Goal: Browse casually: Explore the website without a specific task or goal

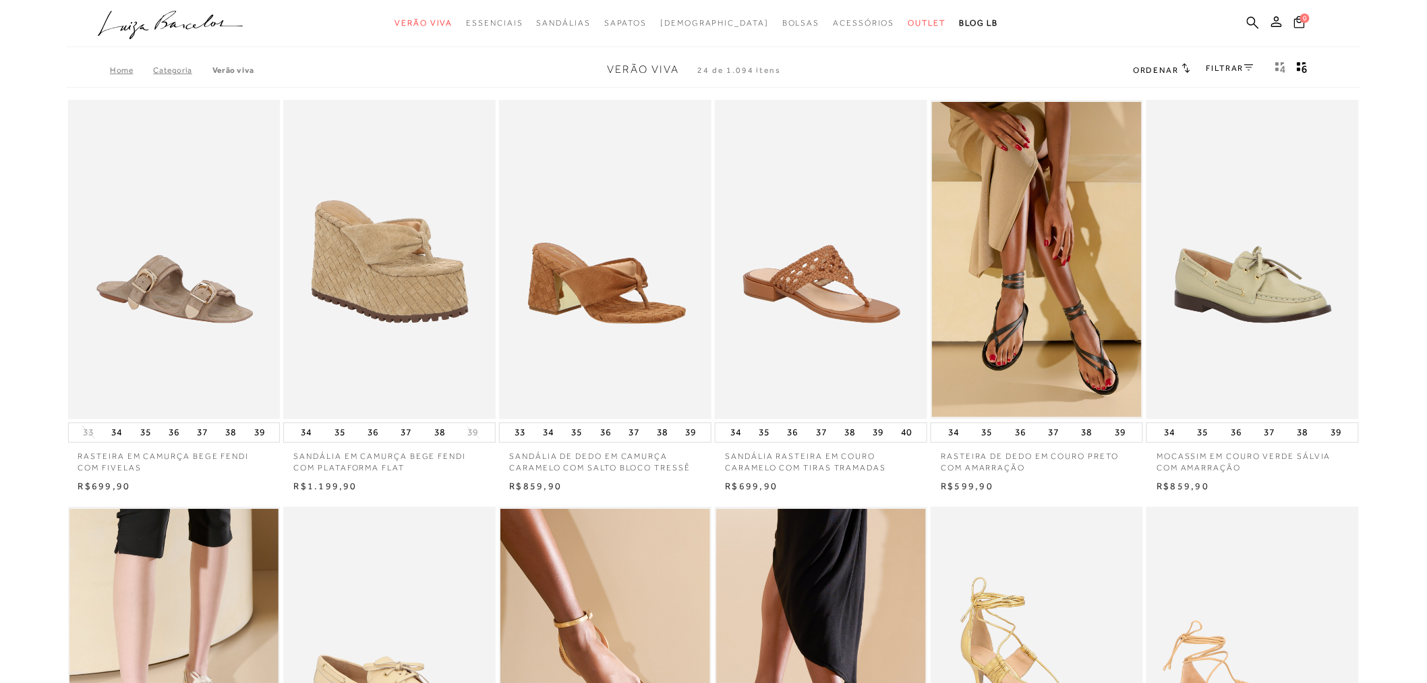
drag, startPoint x: 0, startPoint y: 0, endPoint x: 598, endPoint y: 231, distance: 641.5
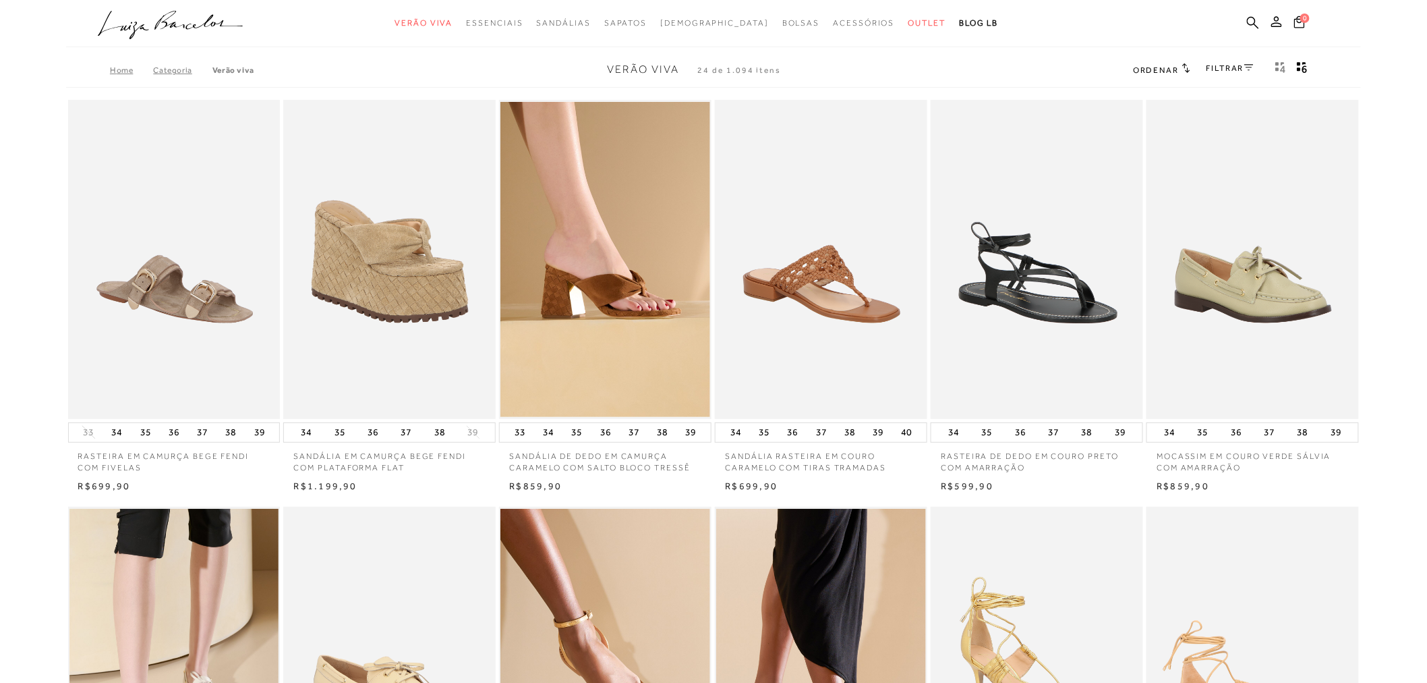
drag, startPoint x: 598, startPoint y: 231, endPoint x: 997, endPoint y: 196, distance: 400.2
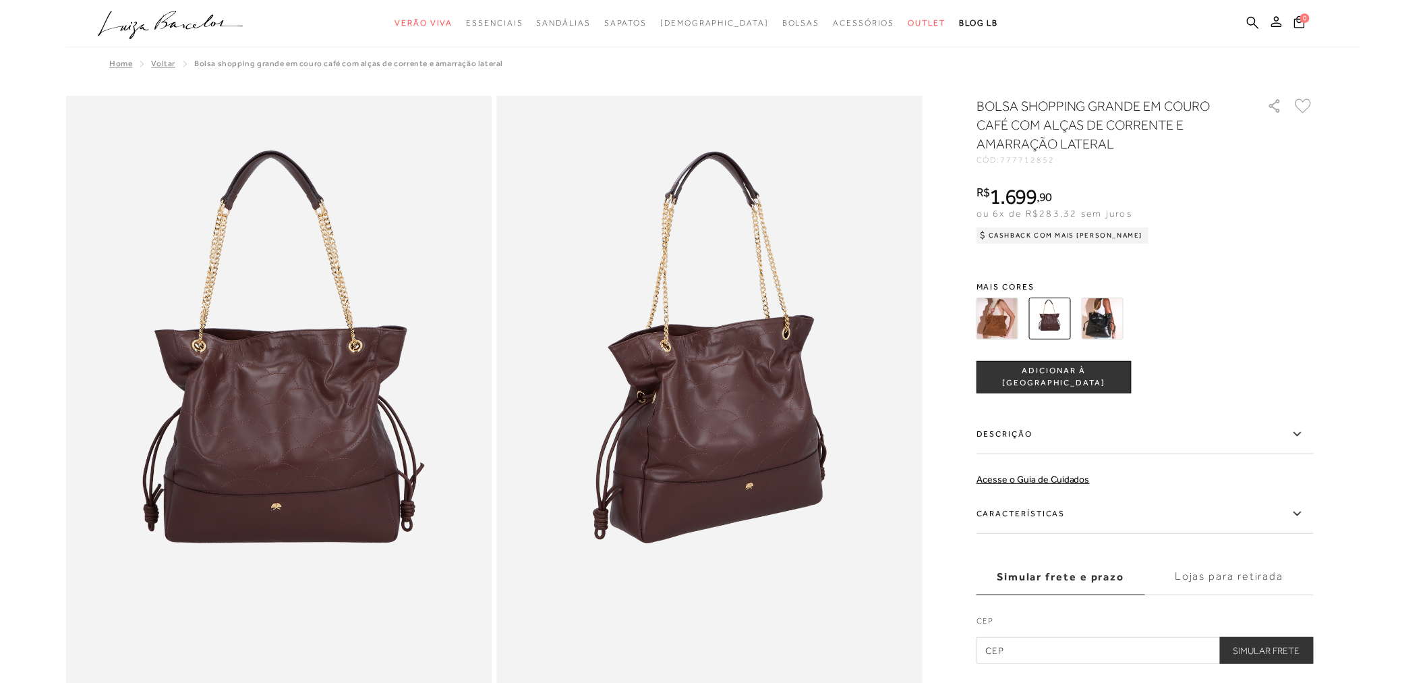
click at [1005, 327] on img at bounding box center [998, 318] width 42 height 42
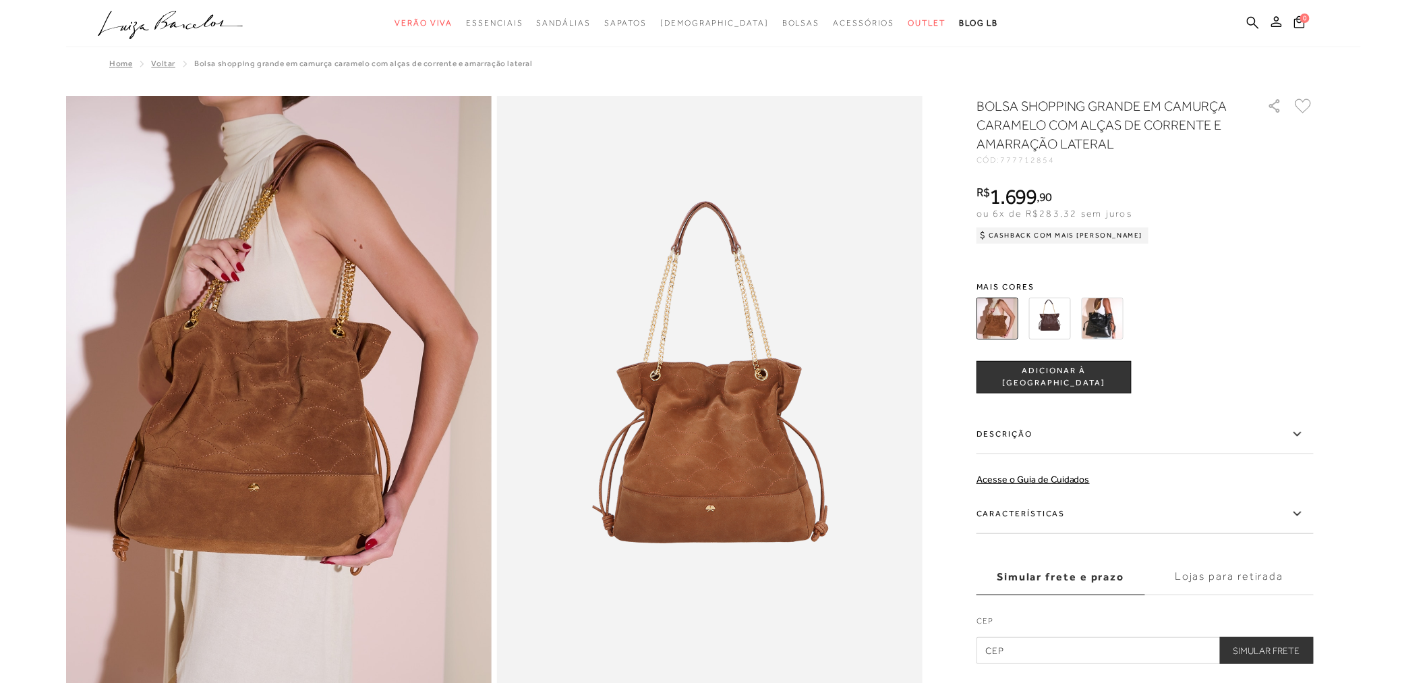
click at [1061, 326] on img at bounding box center [1050, 318] width 42 height 42
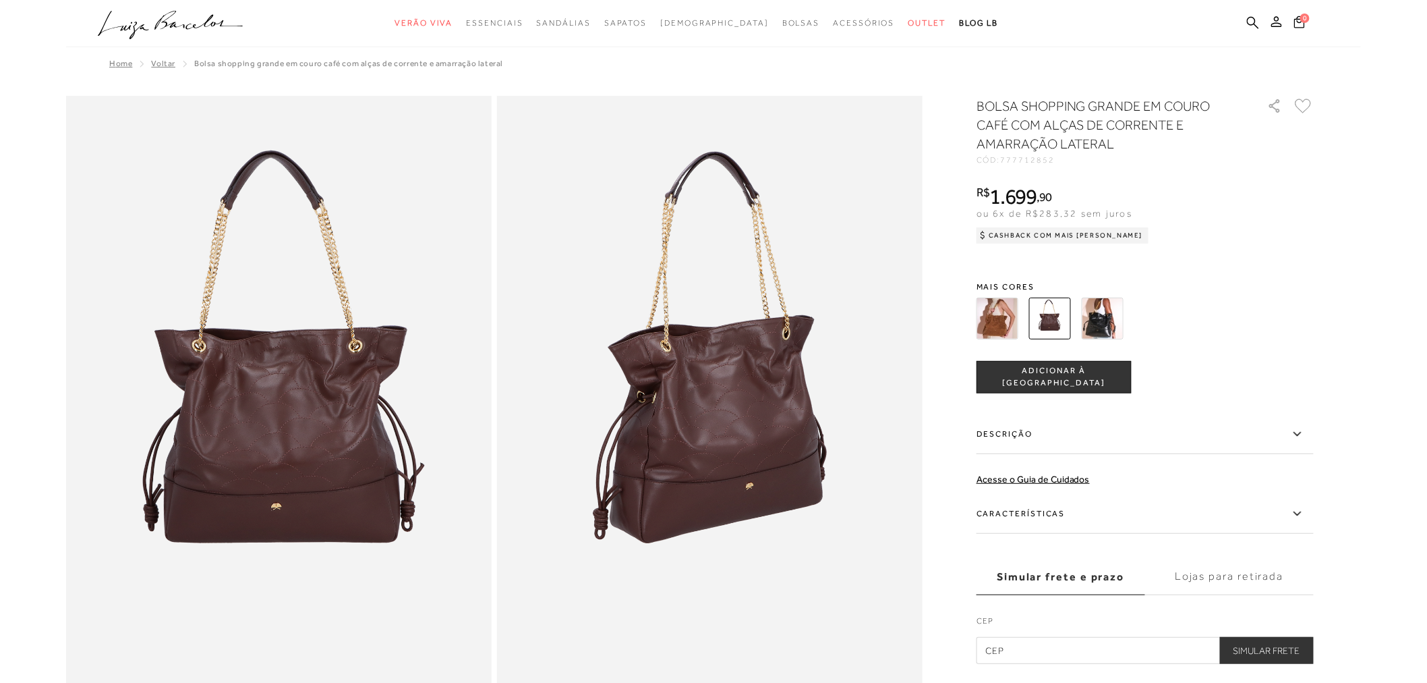
click at [1096, 322] on img at bounding box center [1103, 318] width 42 height 42
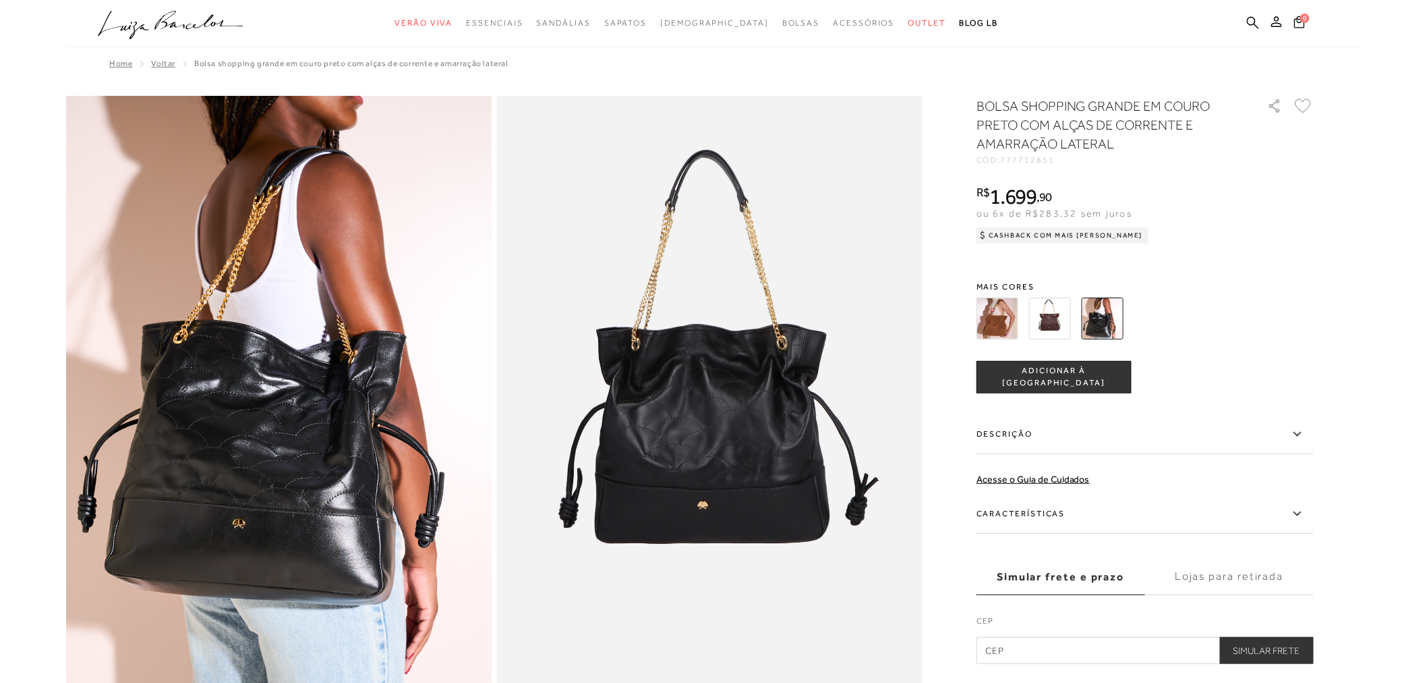
click at [1039, 311] on img at bounding box center [1050, 318] width 42 height 42
